Goal: Unclear

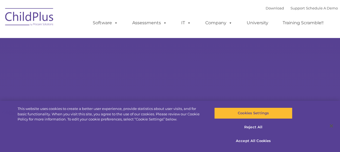
select select "MEDIUM"
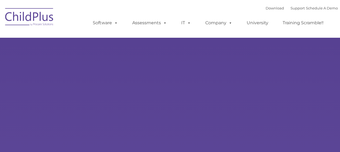
type input ""
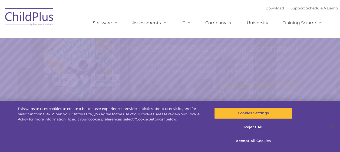
select select "MEDIUM"
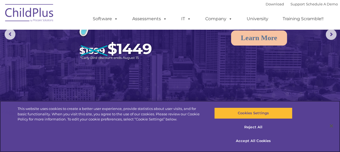
scroll to position [71, 0]
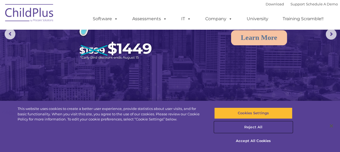
click at [256, 126] on button "Reject All" at bounding box center [253, 127] width 78 height 11
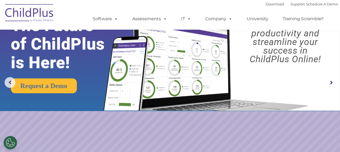
scroll to position [0, 0]
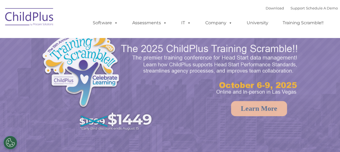
select select "MEDIUM"
